Goal: Book appointment/travel/reservation

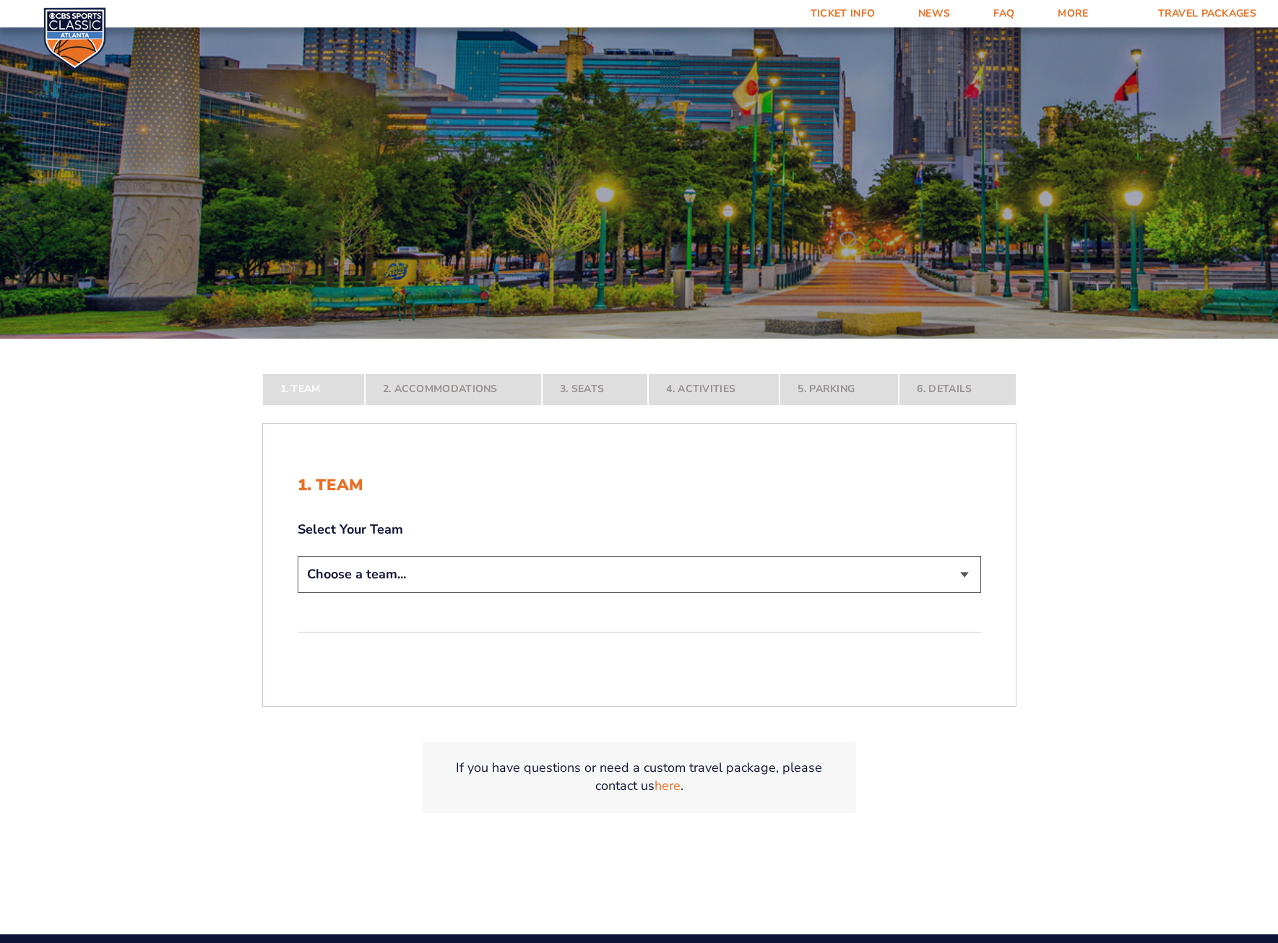
scroll to position [144, 0]
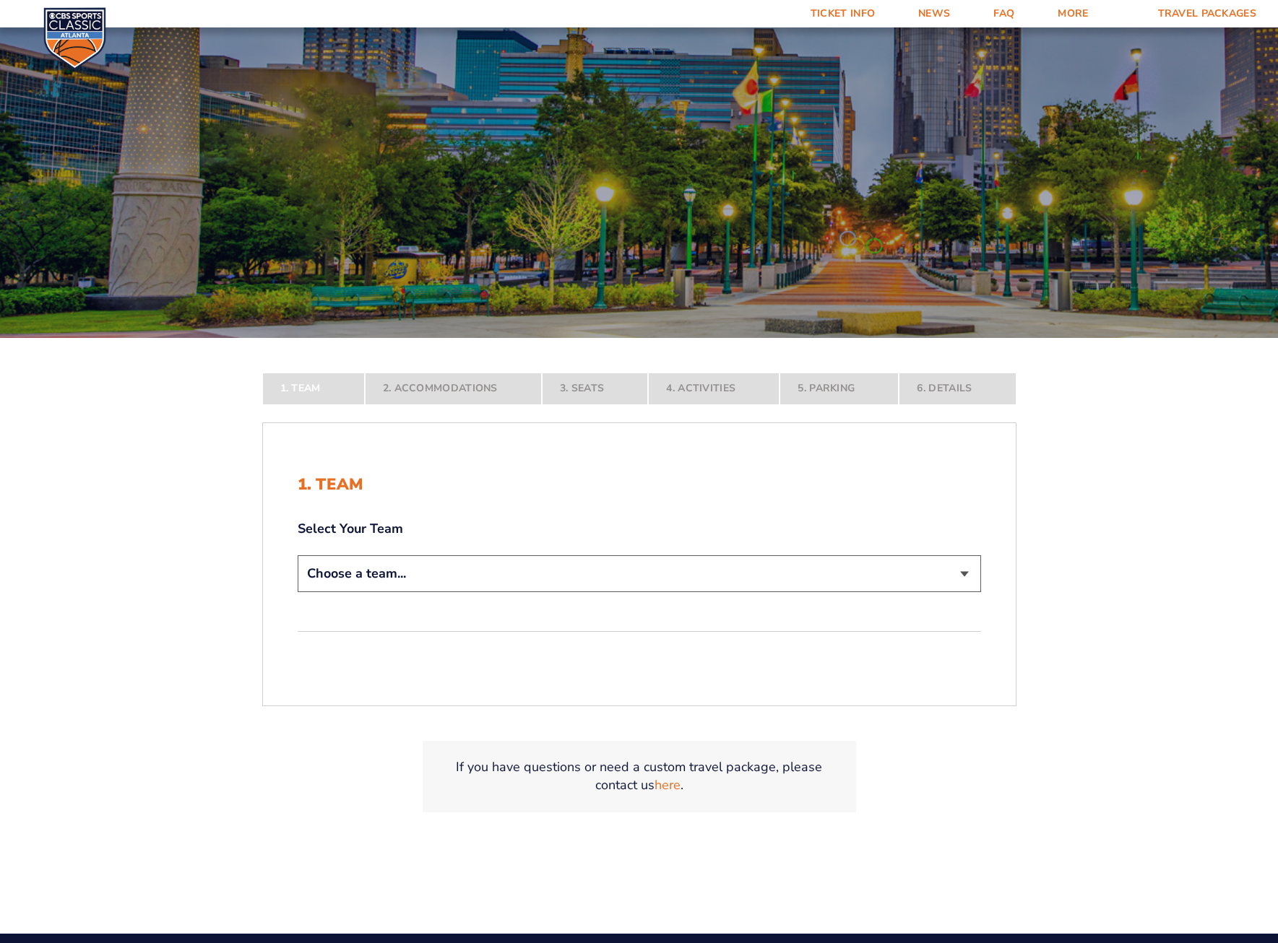
click at [966, 575] on select "Choose a team... [US_STATE] Wildcats [US_STATE] State Buckeyes [US_STATE] Tar H…" at bounding box center [639, 573] width 683 height 37
select select "12956"
click at [298, 592] on select "Choose a team... [US_STATE] Wildcats [US_STATE] State Buckeyes [US_STATE] Tar H…" at bounding box center [639, 573] width 683 height 37
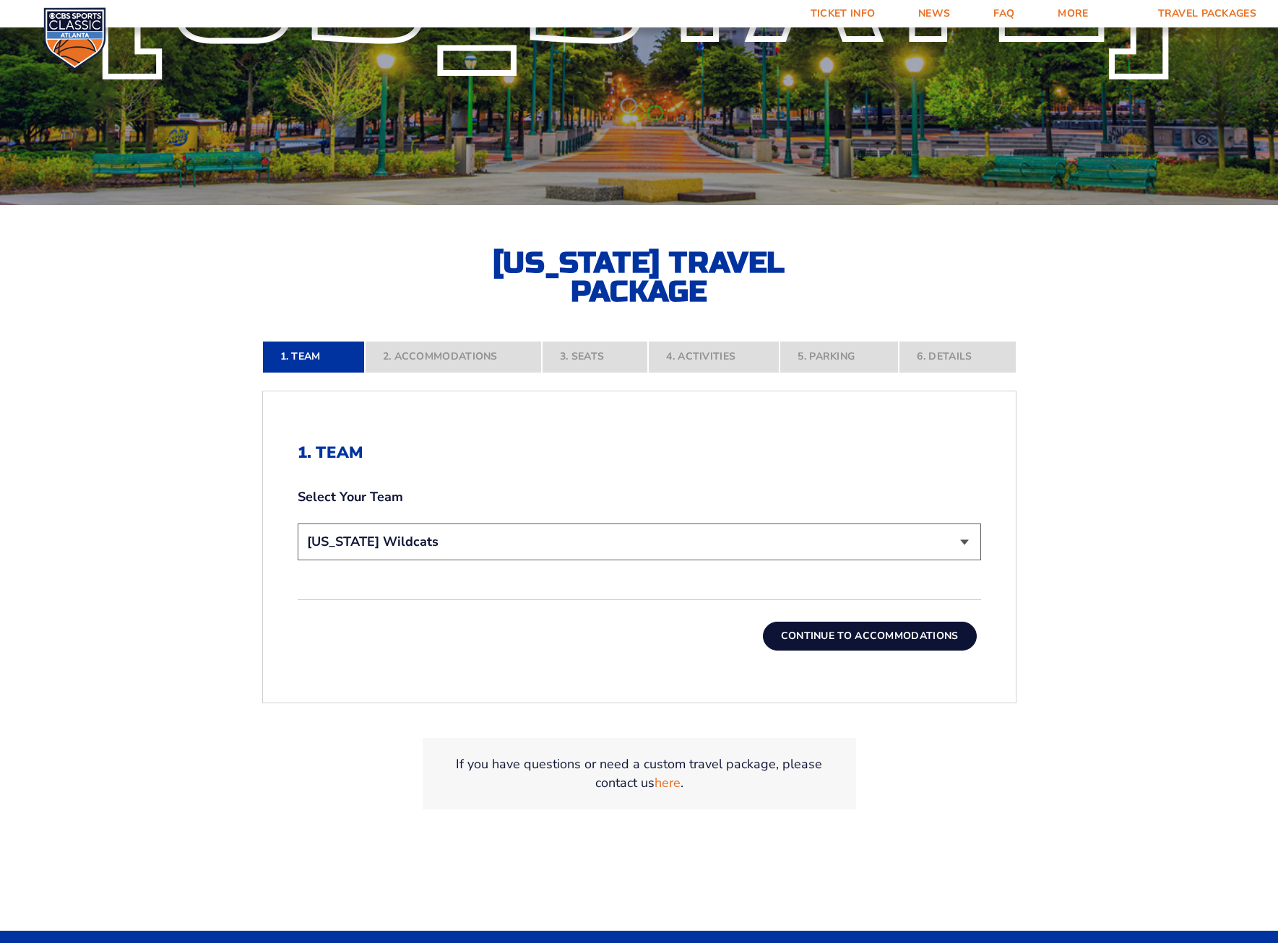
scroll to position [289, 0]
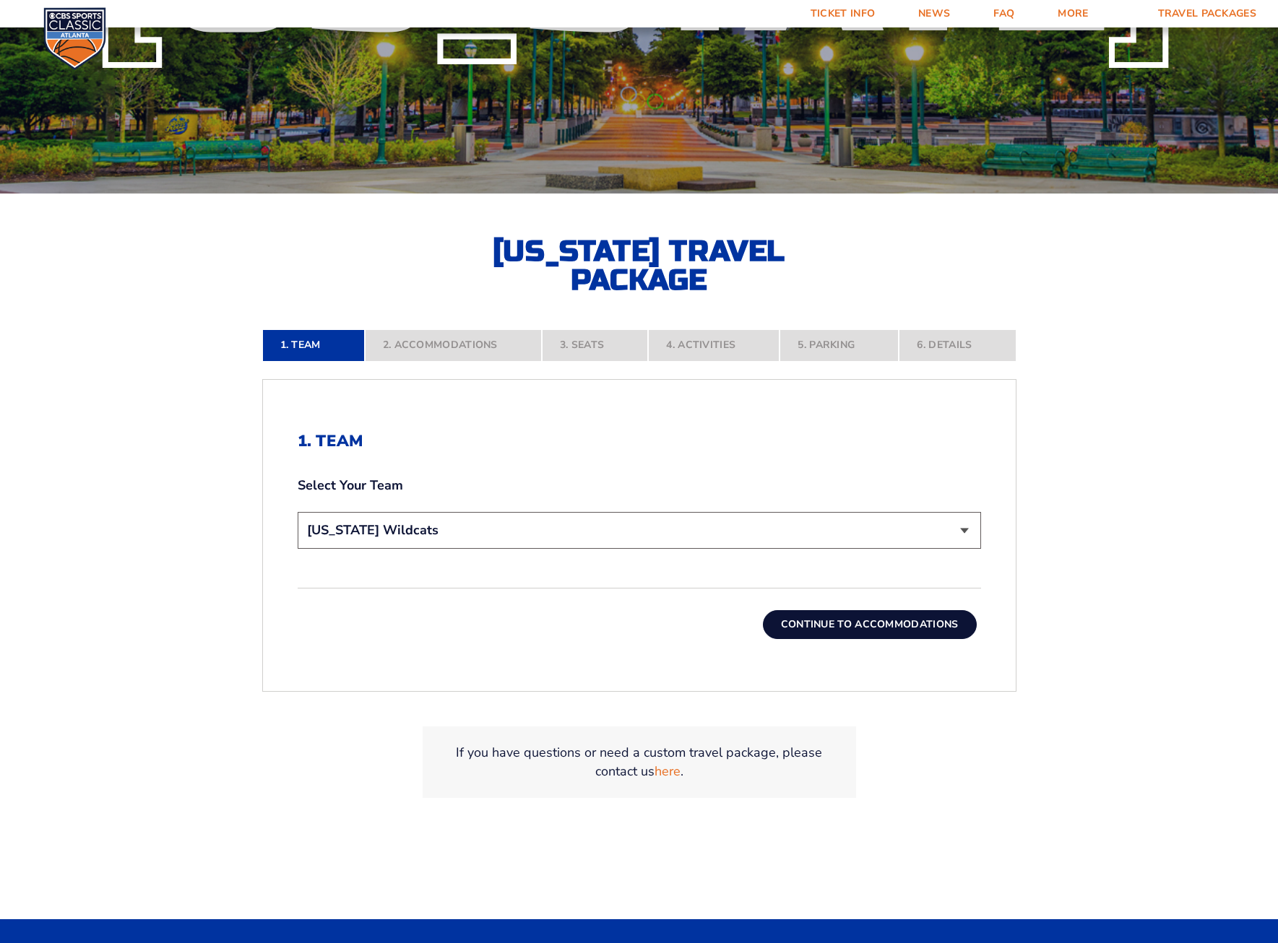
click at [909, 630] on button "Continue To Accommodations" at bounding box center [870, 624] width 214 height 29
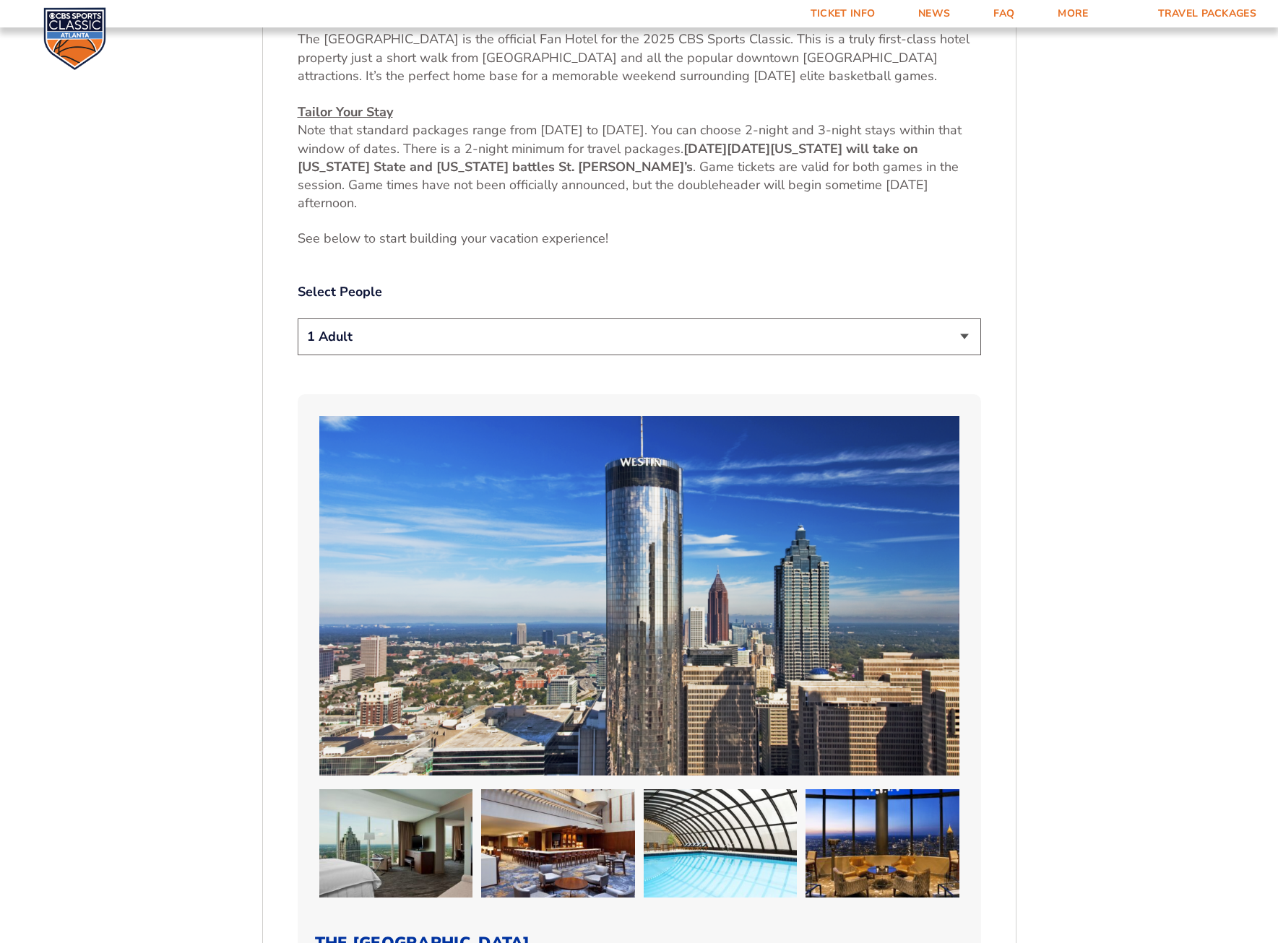
scroll to position [808, 0]
click at [963, 333] on select "1 Adult 2 Adults 3 Adults 4 Adults 2 Adults + 1 Child 2 Adults + 2 Children 2 A…" at bounding box center [639, 336] width 683 height 37
select select "2 Adults"
click at [298, 318] on select "1 Adult 2 Adults 3 Adults 4 Adults 2 Adults + 1 Child 2 Adults + 2 Children 2 A…" at bounding box center [639, 336] width 683 height 37
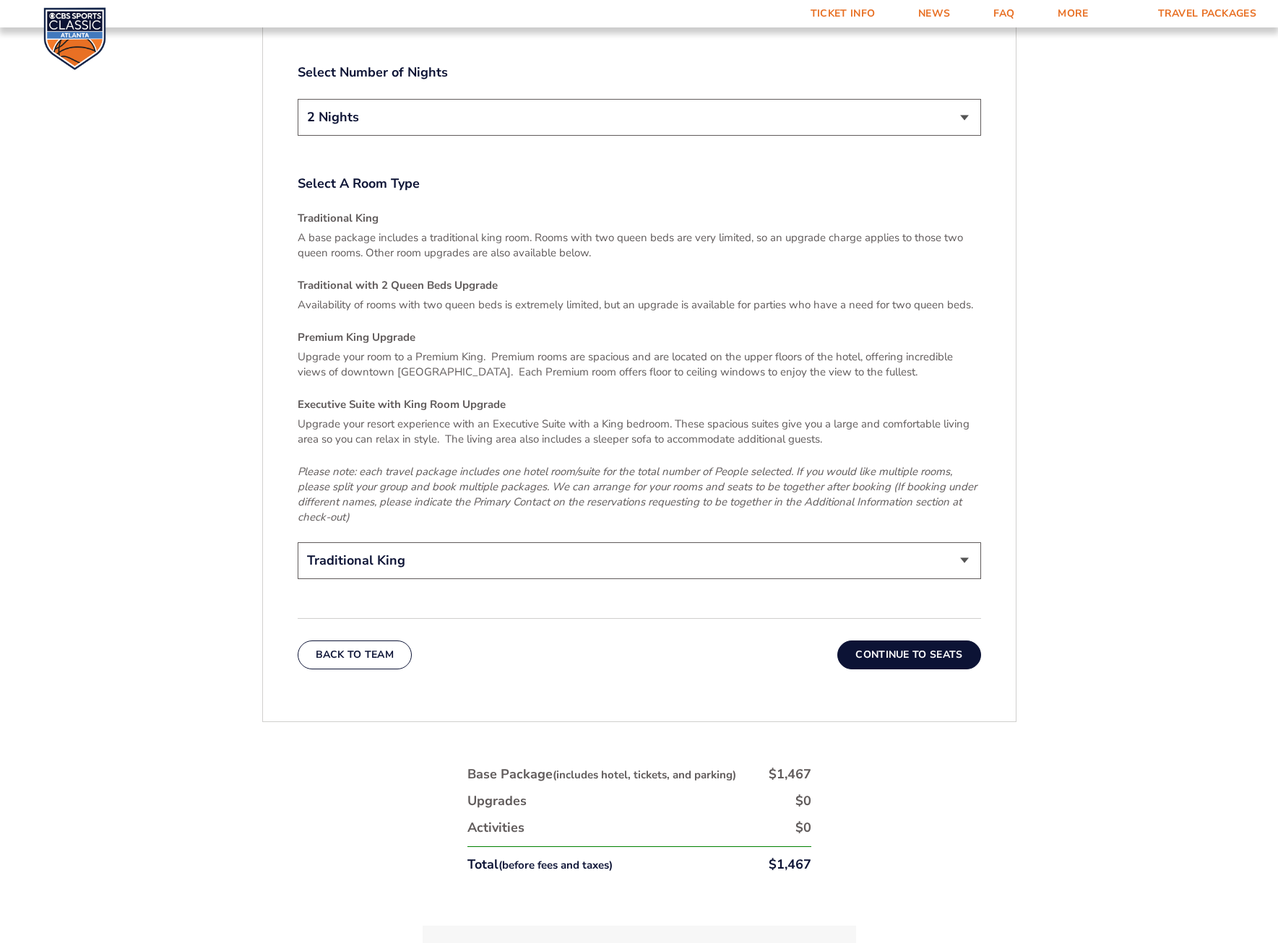
scroll to position [2180, 0]
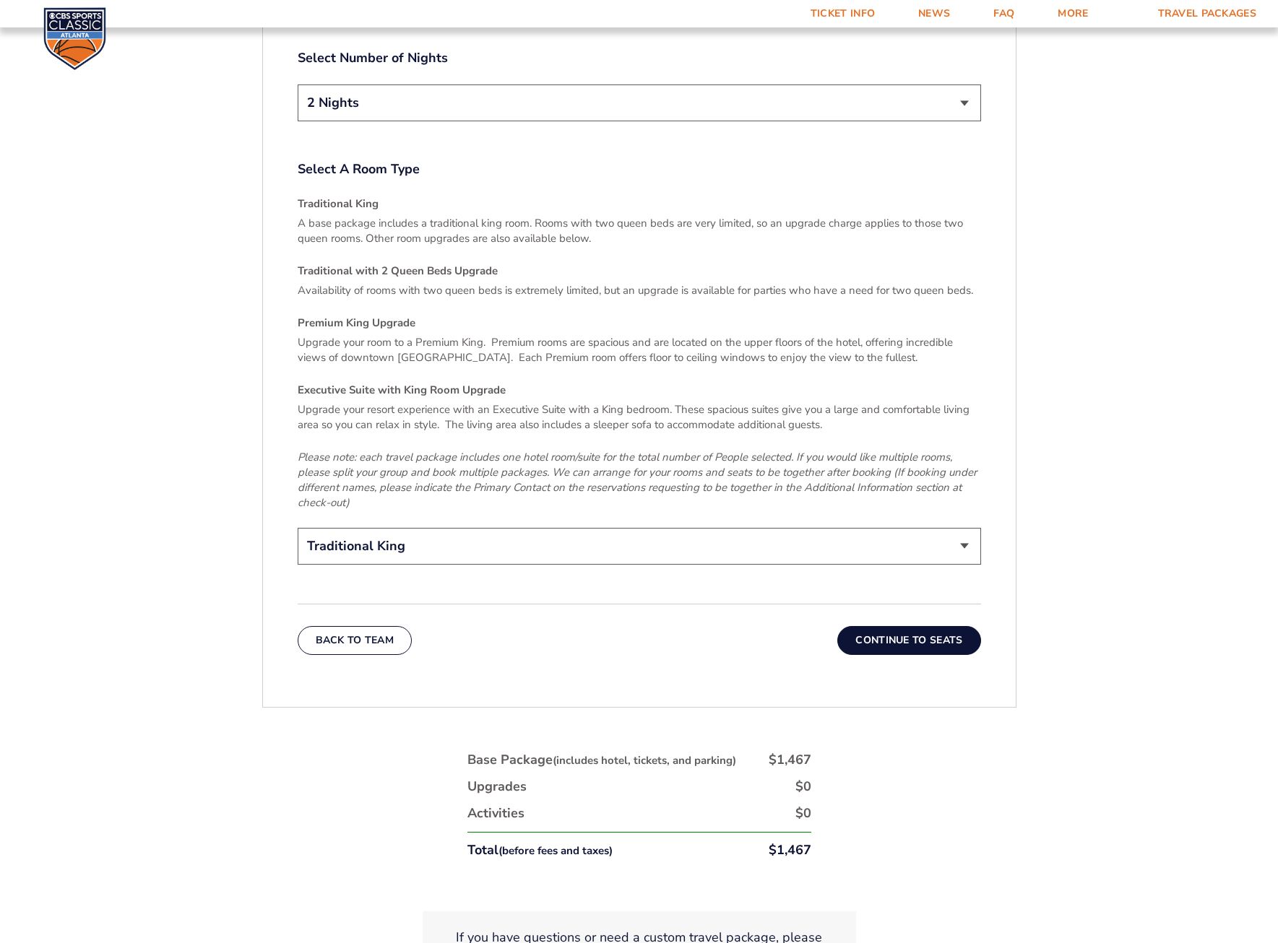
click at [922, 633] on button "Continue To Seats" at bounding box center [908, 640] width 143 height 29
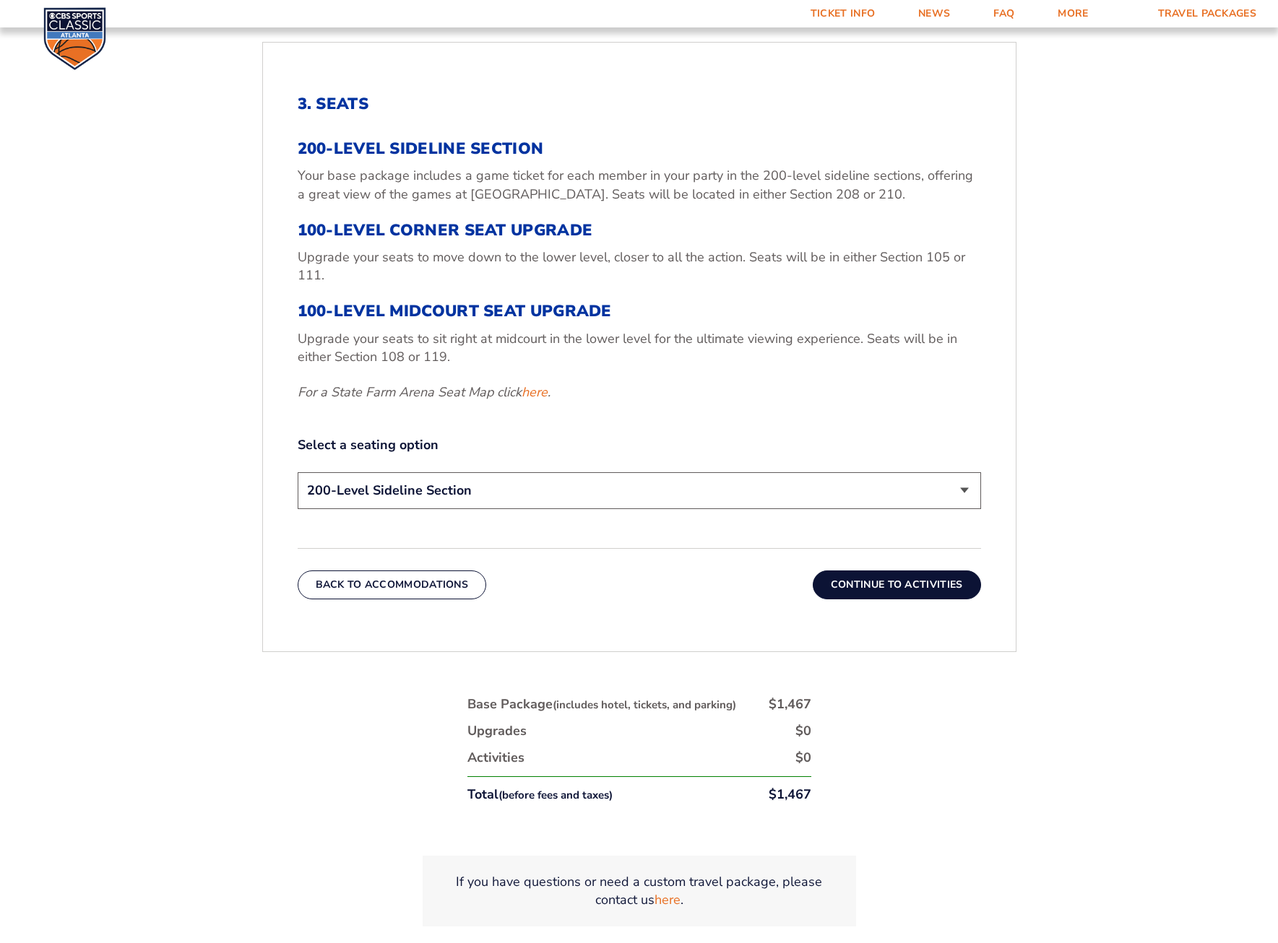
scroll to position [591, 0]
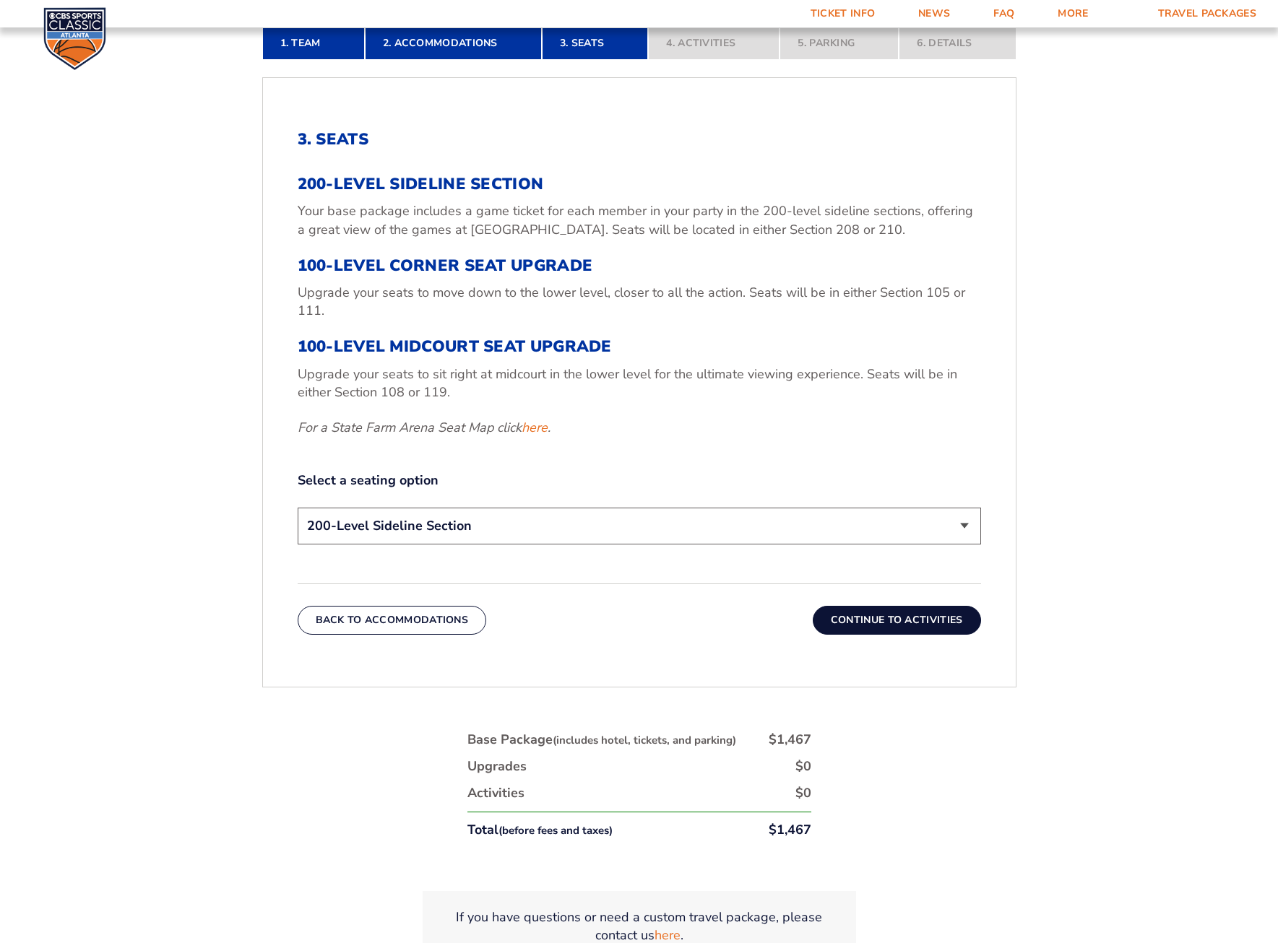
click at [969, 522] on select "200-Level Sideline Section 100-Level Corner Seat Upgrade (+$120 per person) 100…" at bounding box center [639, 526] width 683 height 37
click at [540, 431] on link "here" at bounding box center [535, 428] width 26 height 18
click at [881, 530] on select "200-Level Sideline Section 100-Level Corner Seat Upgrade (+$120 per person) 100…" at bounding box center [639, 526] width 683 height 37
select select "100-Level Corner Seat Upgrade"
click at [298, 508] on select "200-Level Sideline Section 100-Level Corner Seat Upgrade (+$120 per person) 100…" at bounding box center [639, 526] width 683 height 37
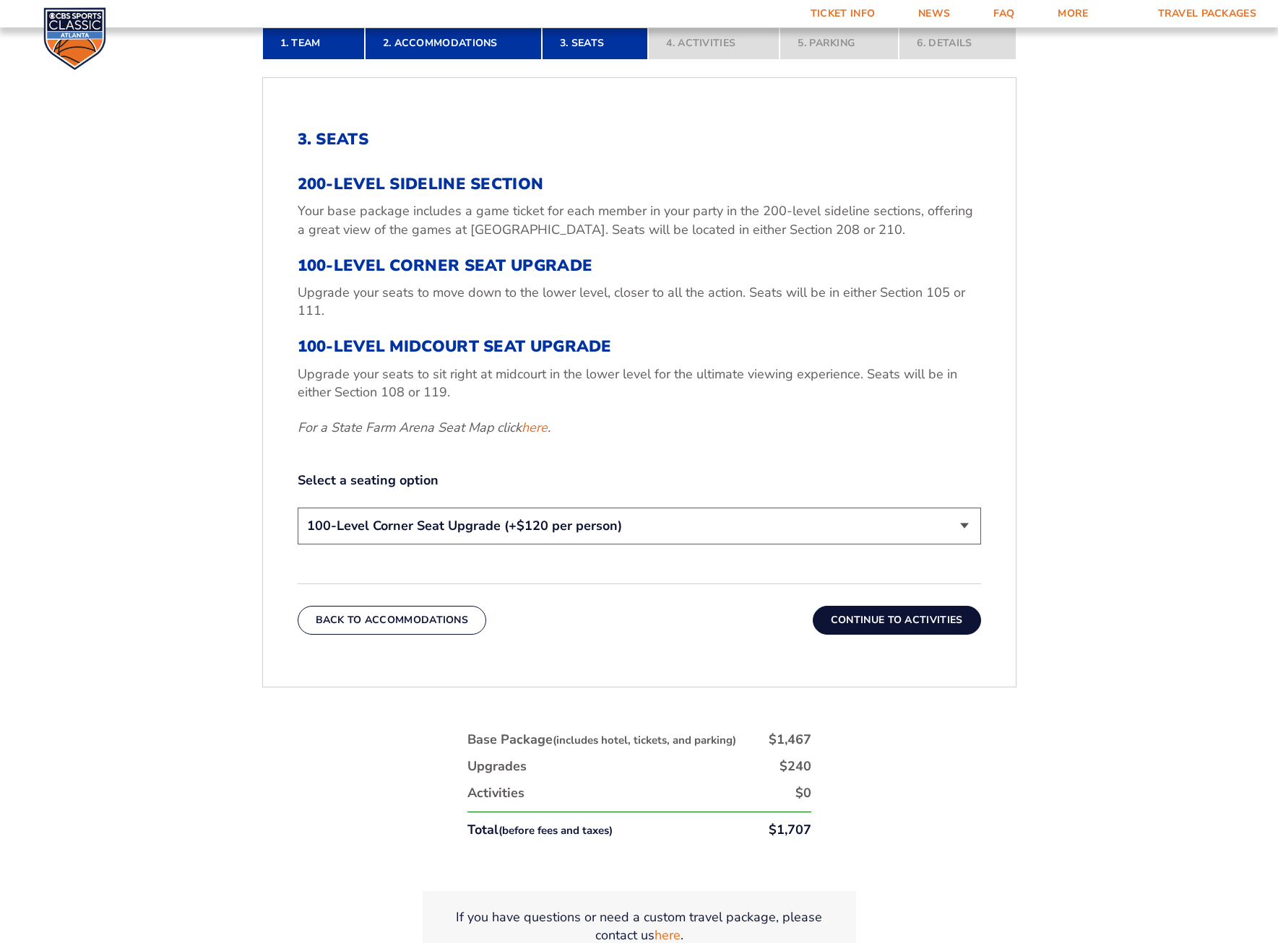
click at [900, 628] on button "Continue To Activities" at bounding box center [897, 620] width 168 height 29
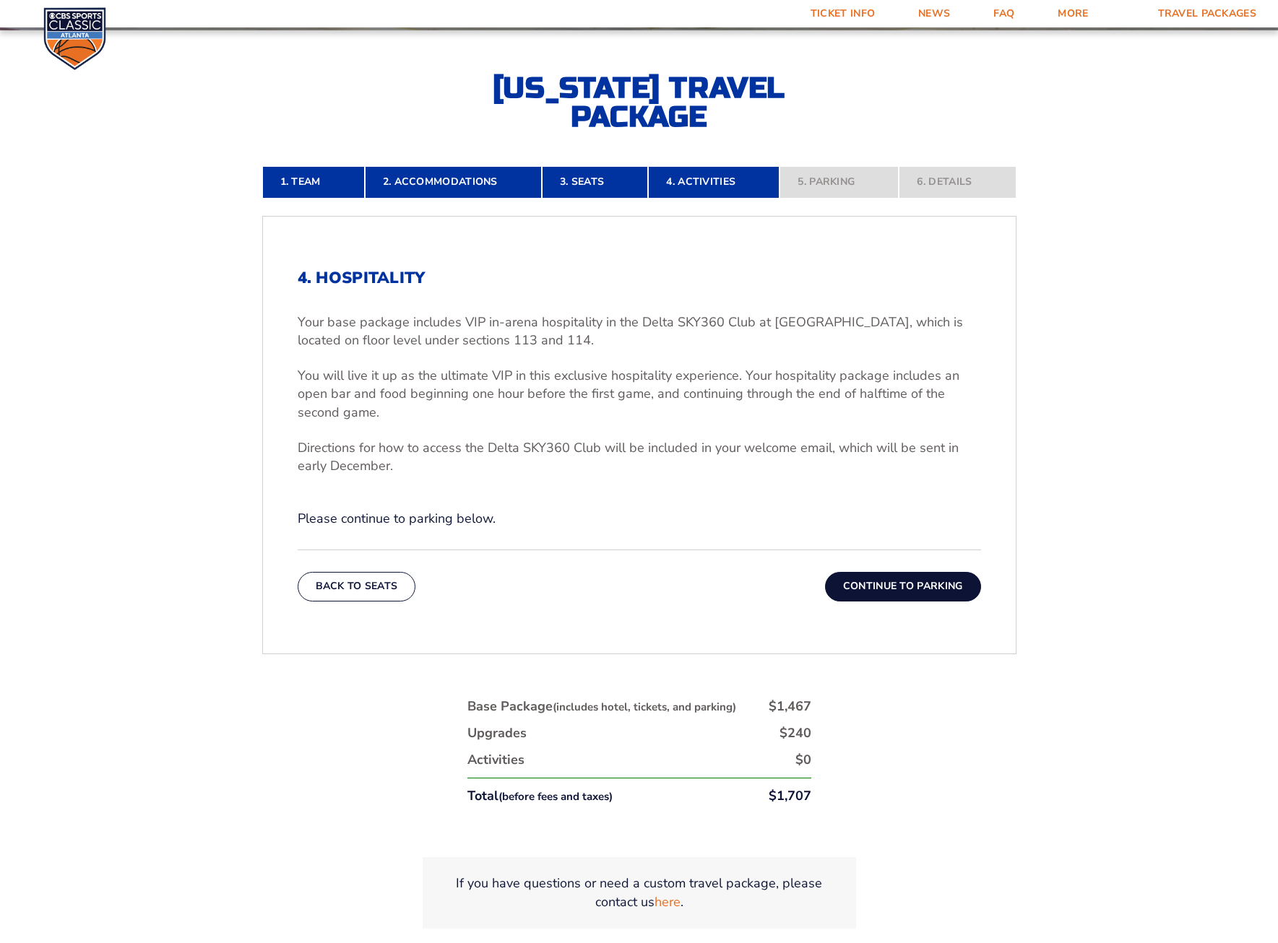
scroll to position [446, 0]
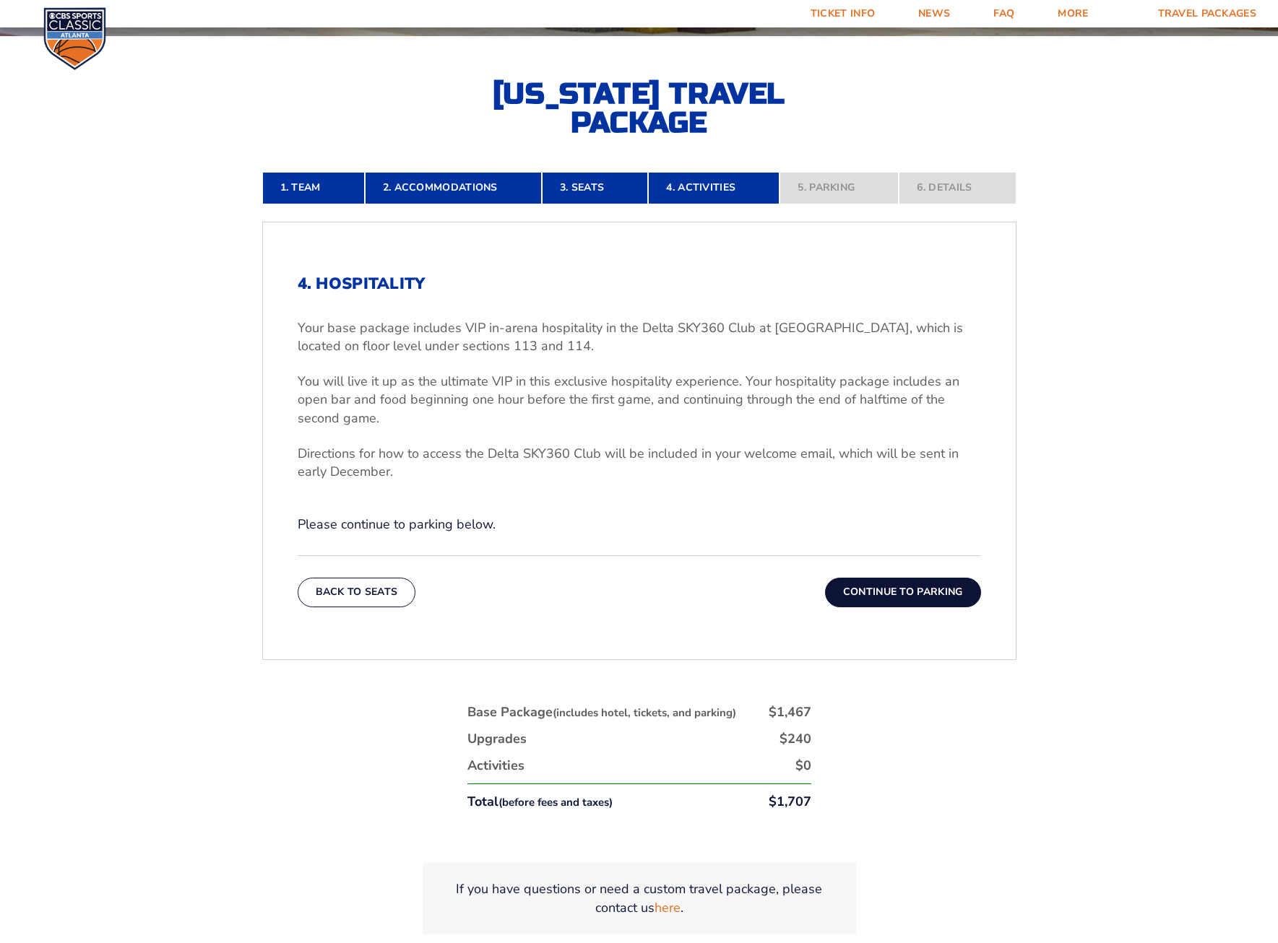
click at [912, 597] on button "Continue To Parking" at bounding box center [903, 592] width 156 height 29
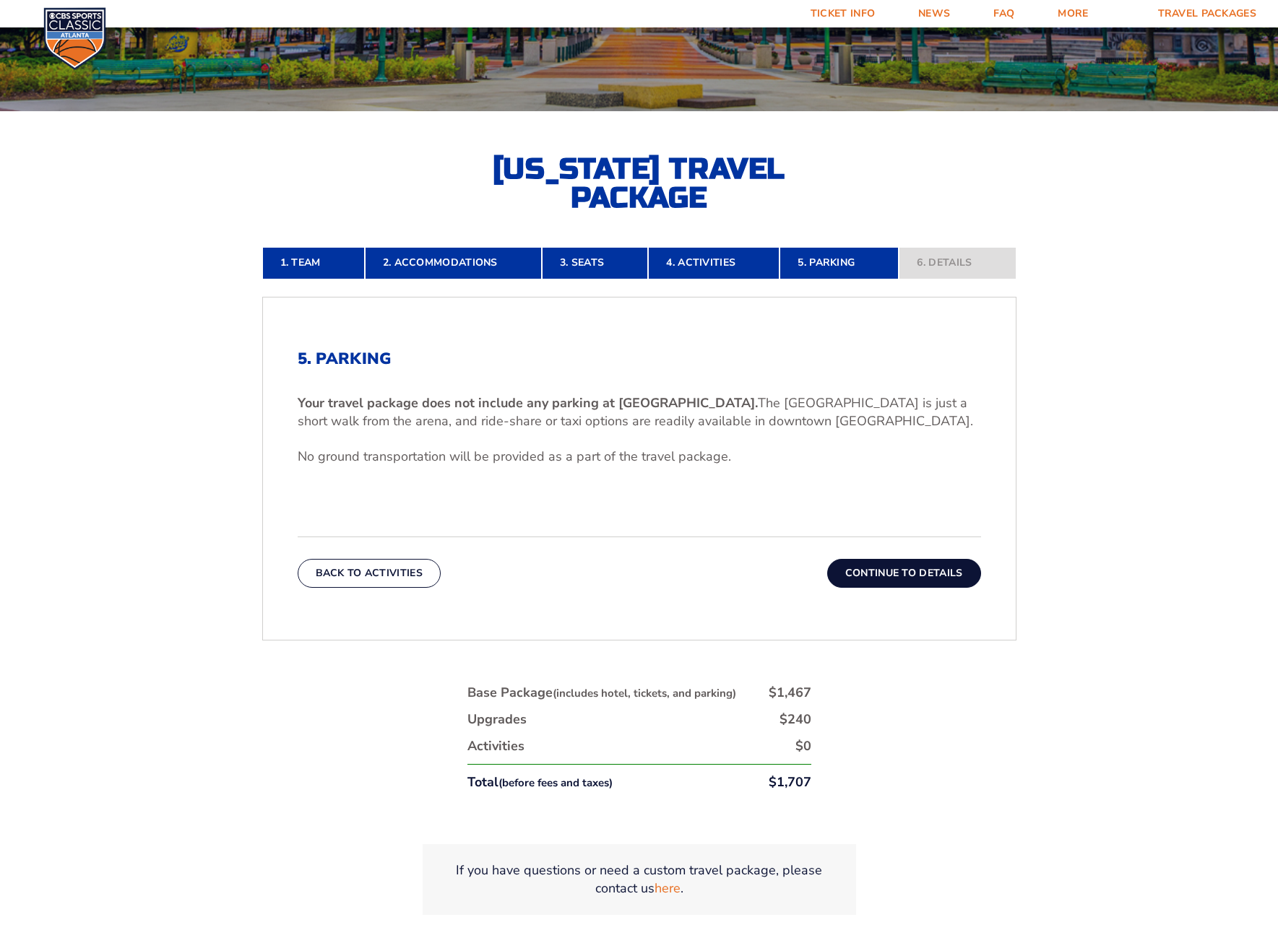
scroll to position [369, 0]
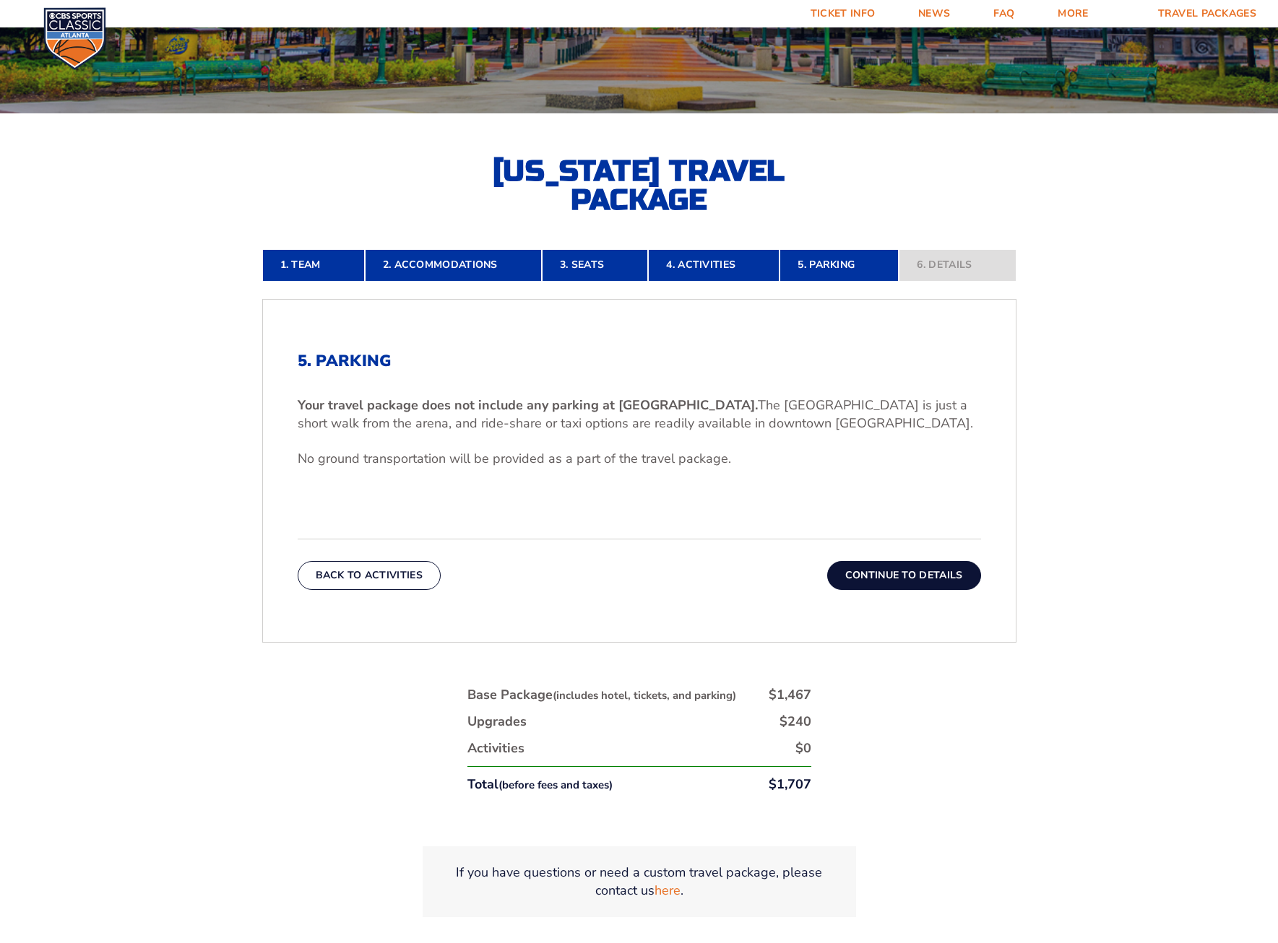
click at [910, 578] on button "Continue To Details" at bounding box center [904, 575] width 154 height 29
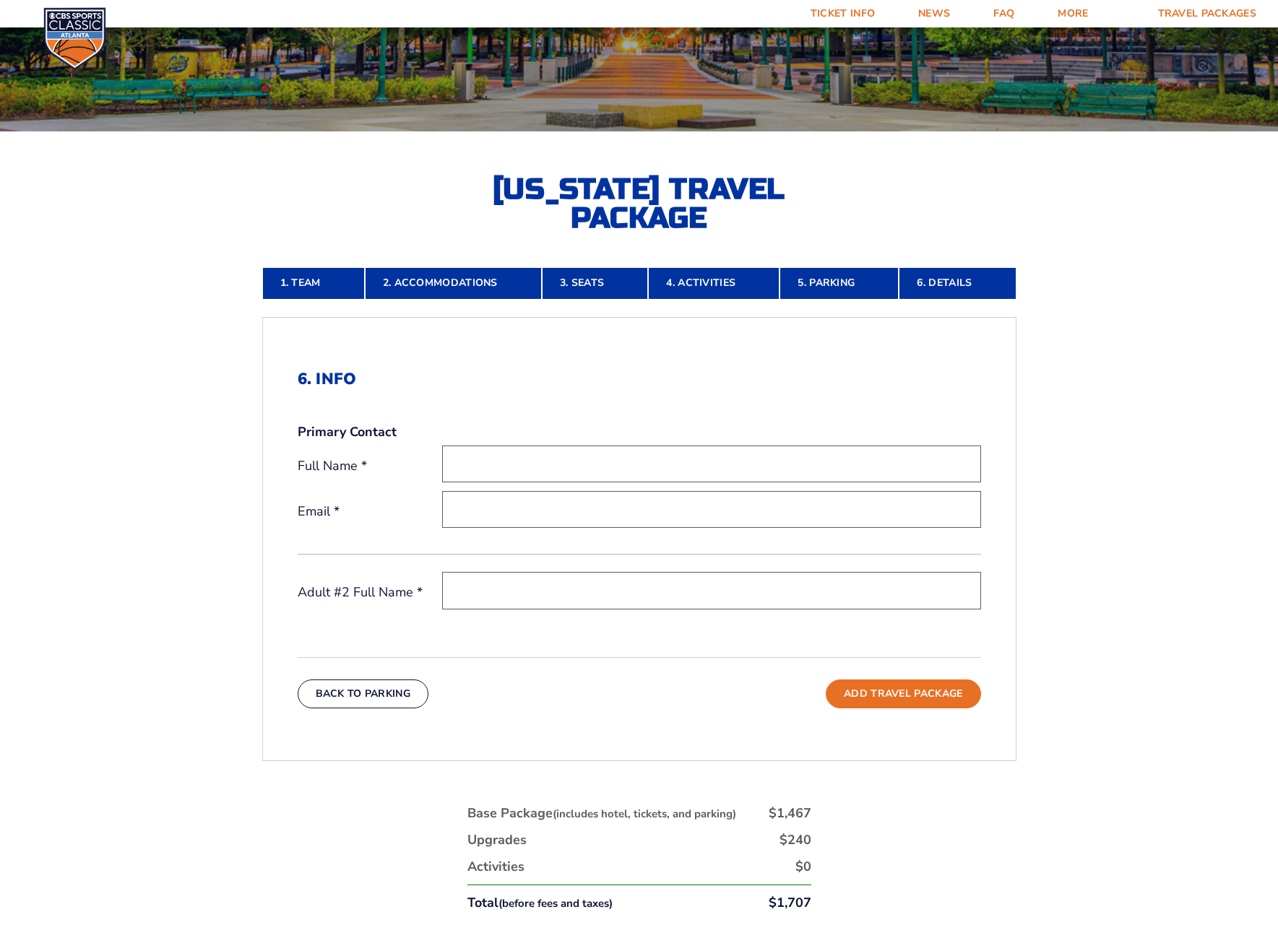
scroll to position [230, 0]
